Goal: Transaction & Acquisition: Purchase product/service

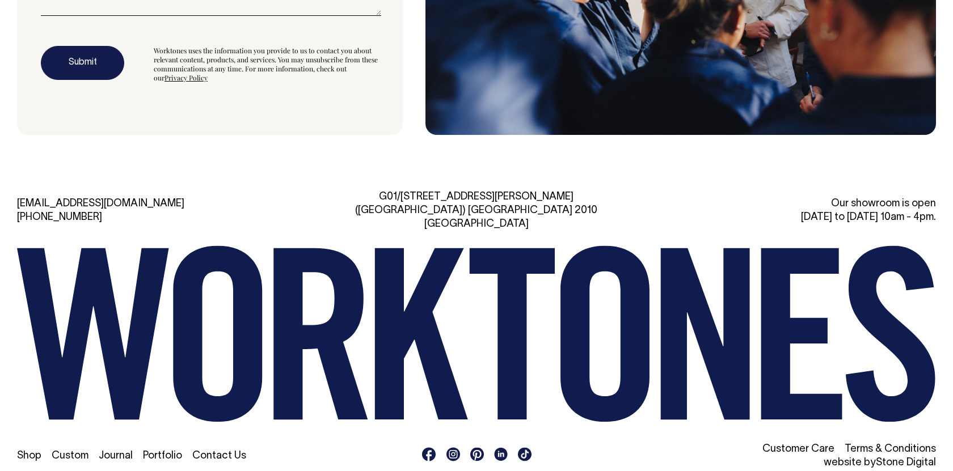
scroll to position [3555, 0]
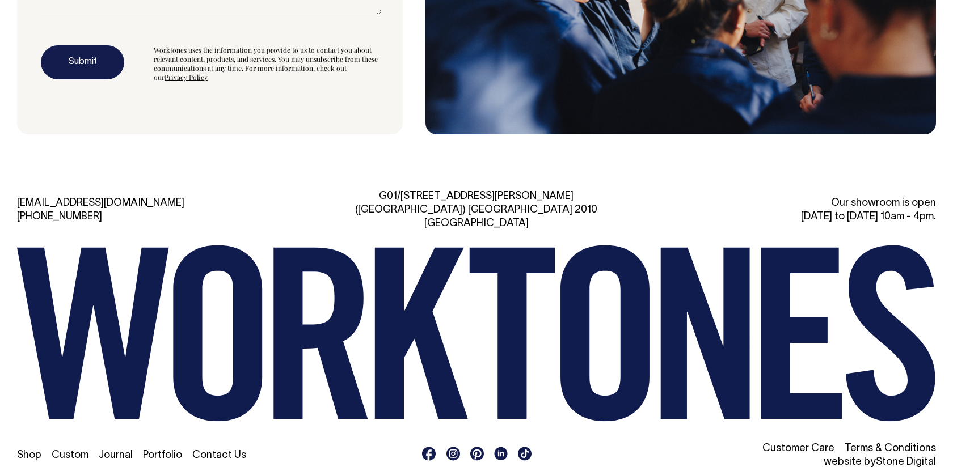
click at [32, 451] on link "Shop" at bounding box center [29, 456] width 24 height 10
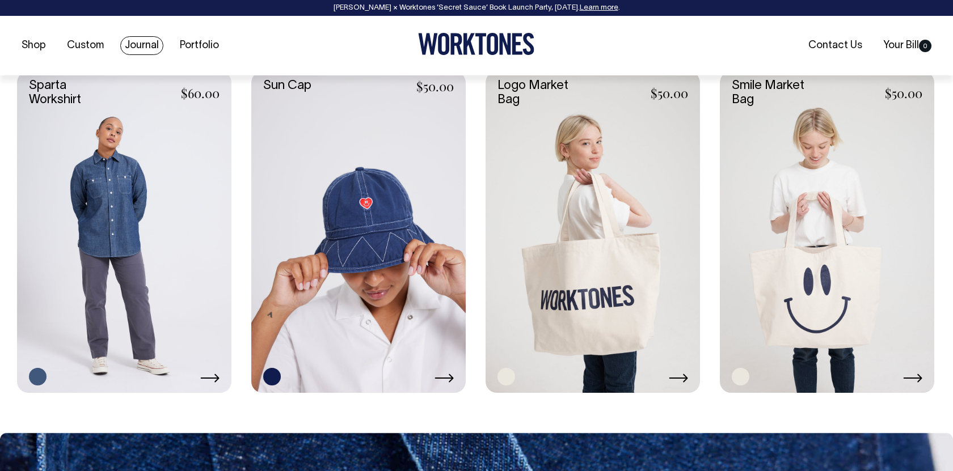
scroll to position [2200, 0]
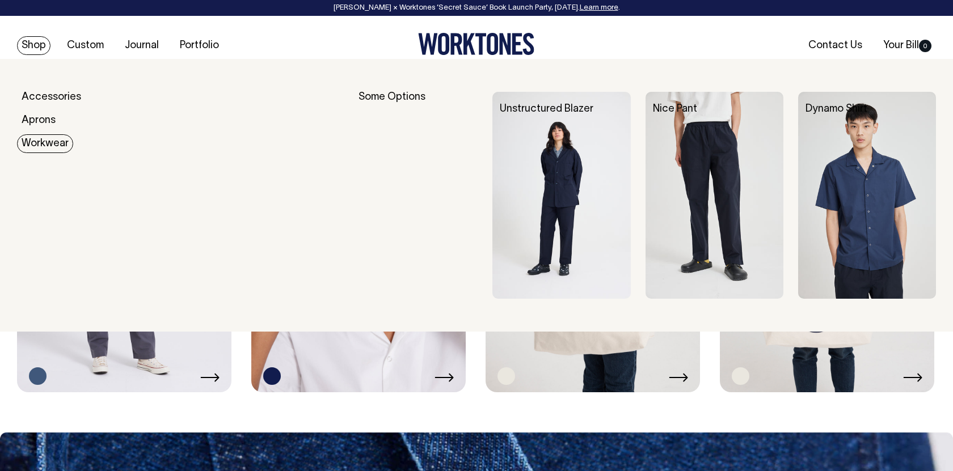
click at [52, 143] on link "Workwear" at bounding box center [45, 143] width 56 height 19
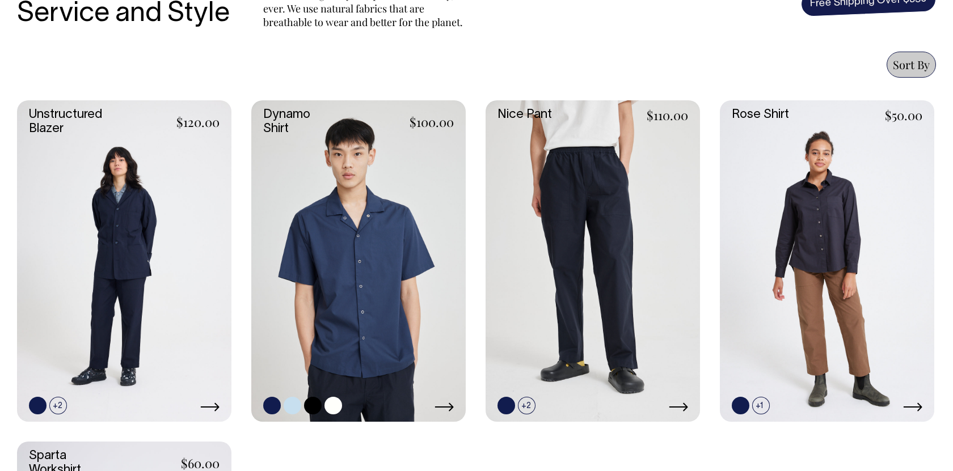
scroll to position [464, 0]
click at [387, 251] on link at bounding box center [358, 261] width 214 height 322
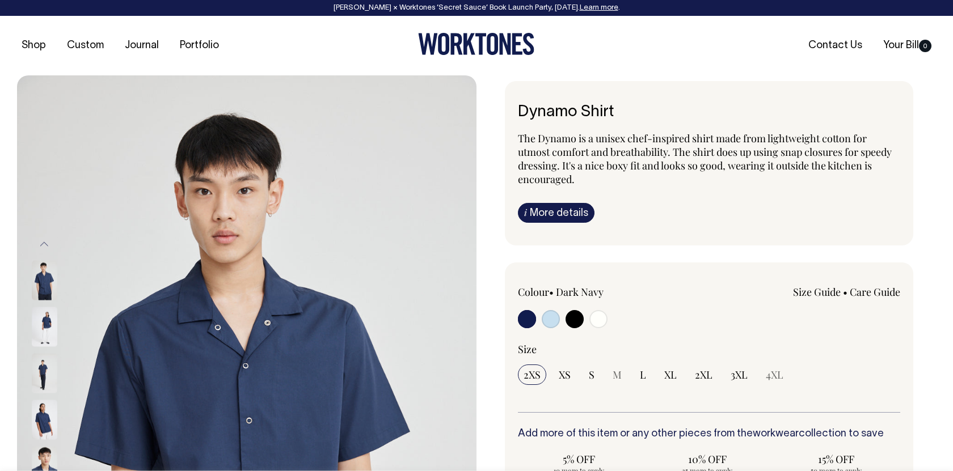
click at [539, 324] on div at bounding box center [594, 320] width 153 height 21
click at [586, 316] on div at bounding box center [594, 320] width 153 height 21
click at [595, 319] on input "radio" at bounding box center [598, 319] width 18 height 18
radio input "true"
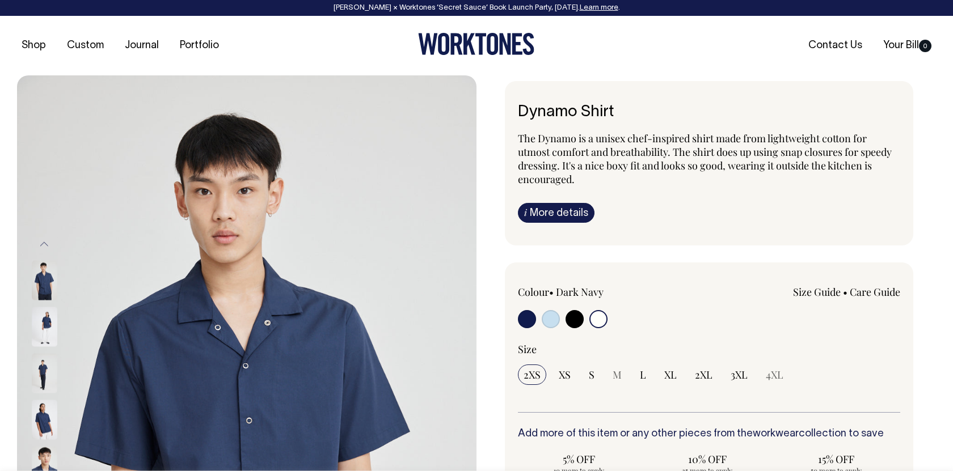
select select "Off-White"
